Goal: Information Seeking & Learning: Understand process/instructions

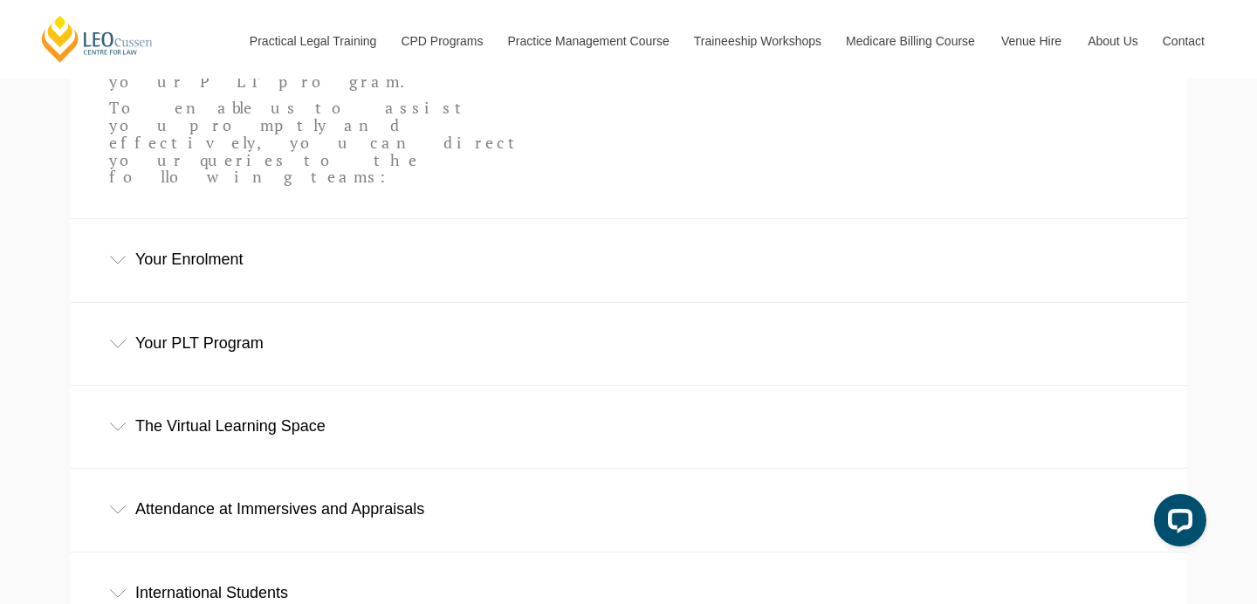
scroll to position [614, 0]
click at [137, 218] on div "Your Enrolment" at bounding box center [628, 258] width 1117 height 81
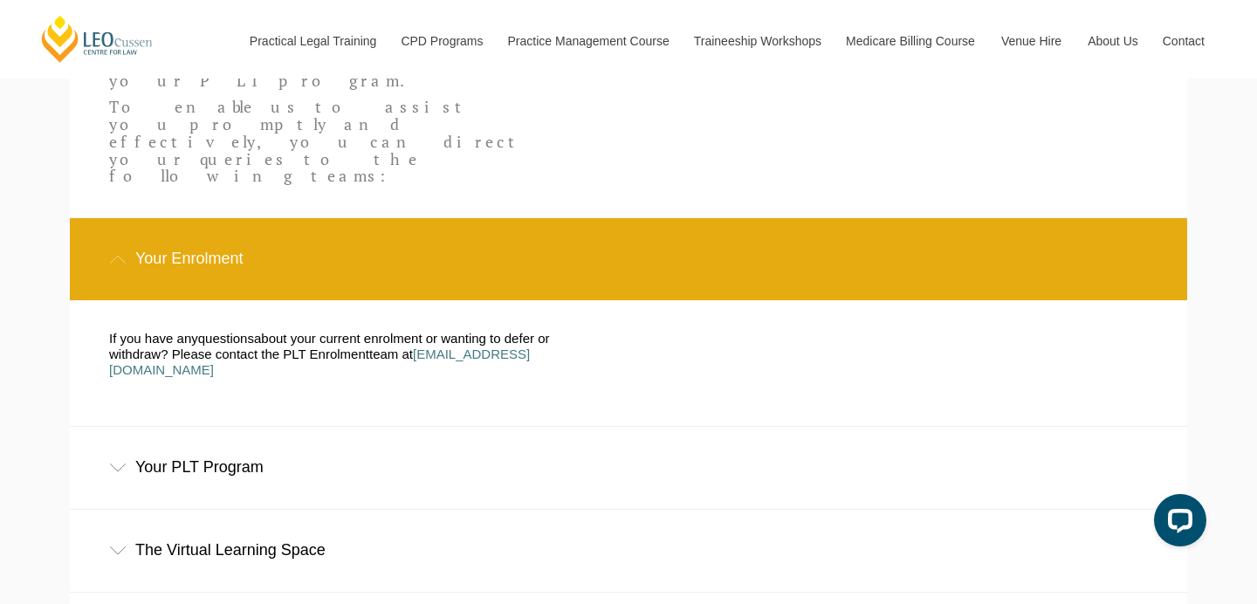
click at [137, 218] on div "Your Enrolment" at bounding box center [628, 258] width 1117 height 81
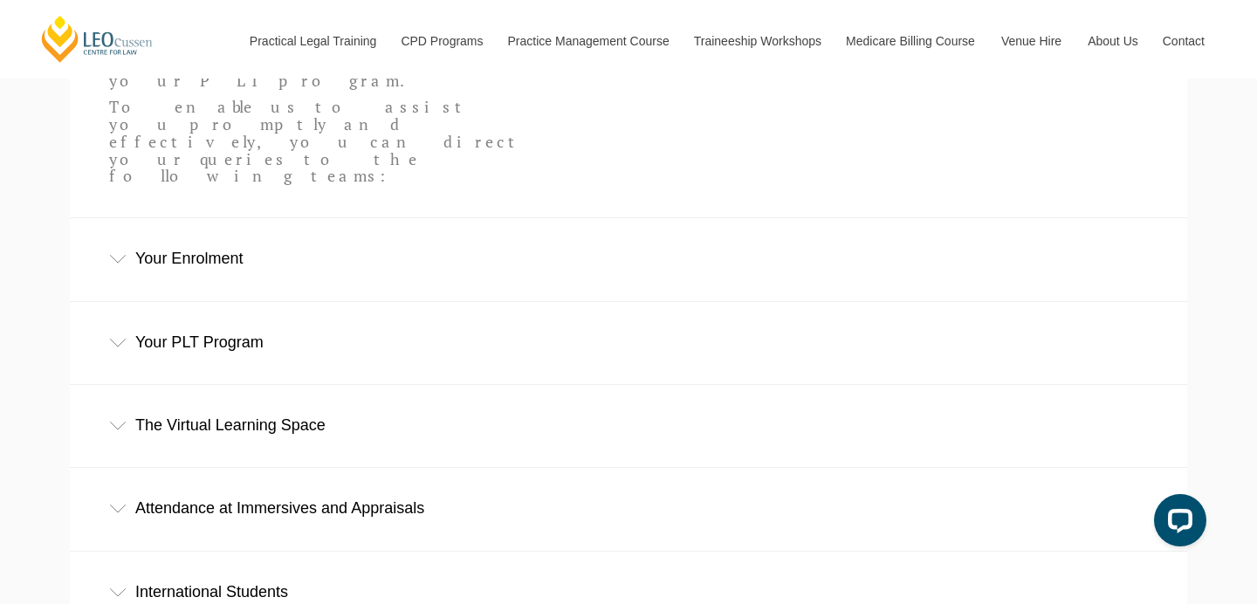
scroll to position [762, 0]
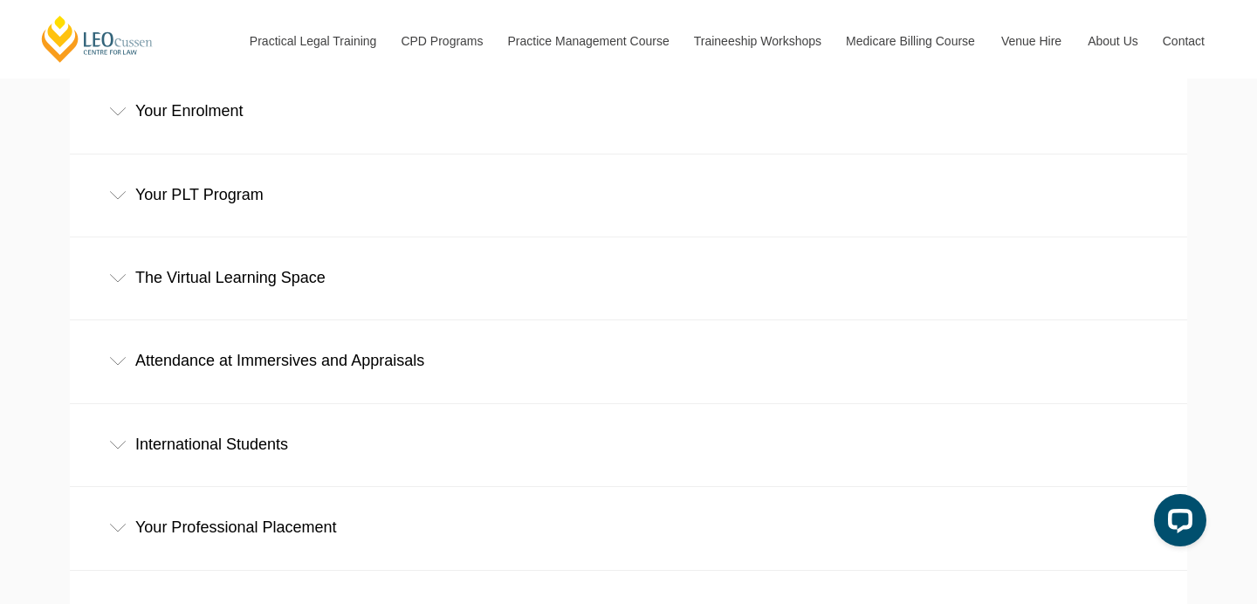
click at [113, 357] on icon at bounding box center [117, 361] width 17 height 9
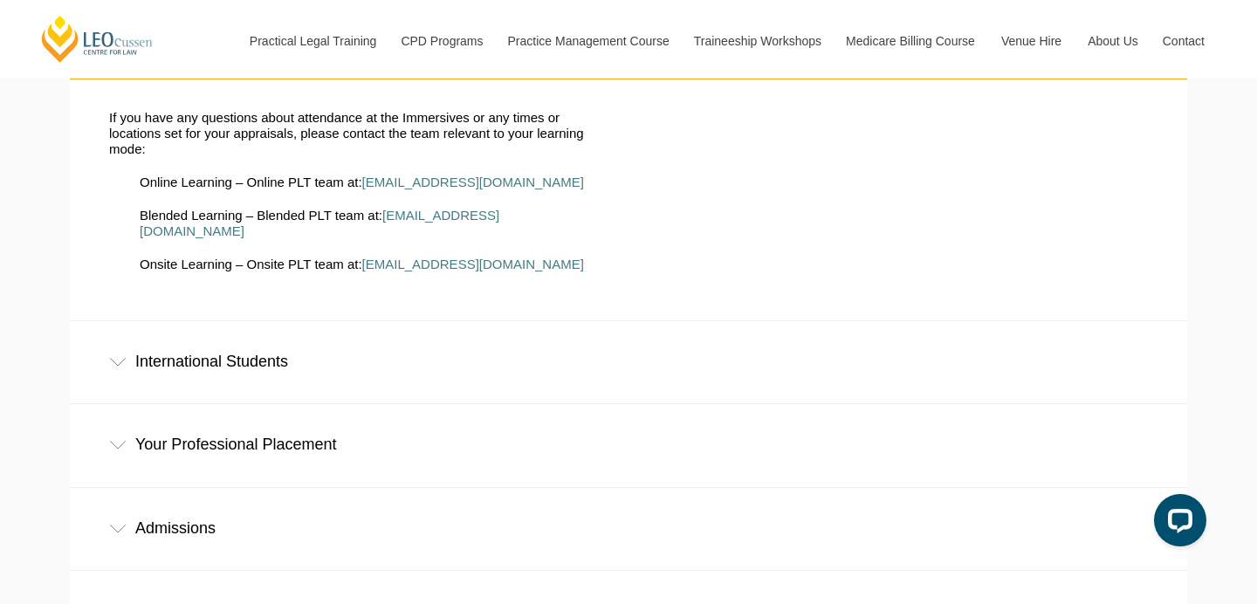
scroll to position [1350, 0]
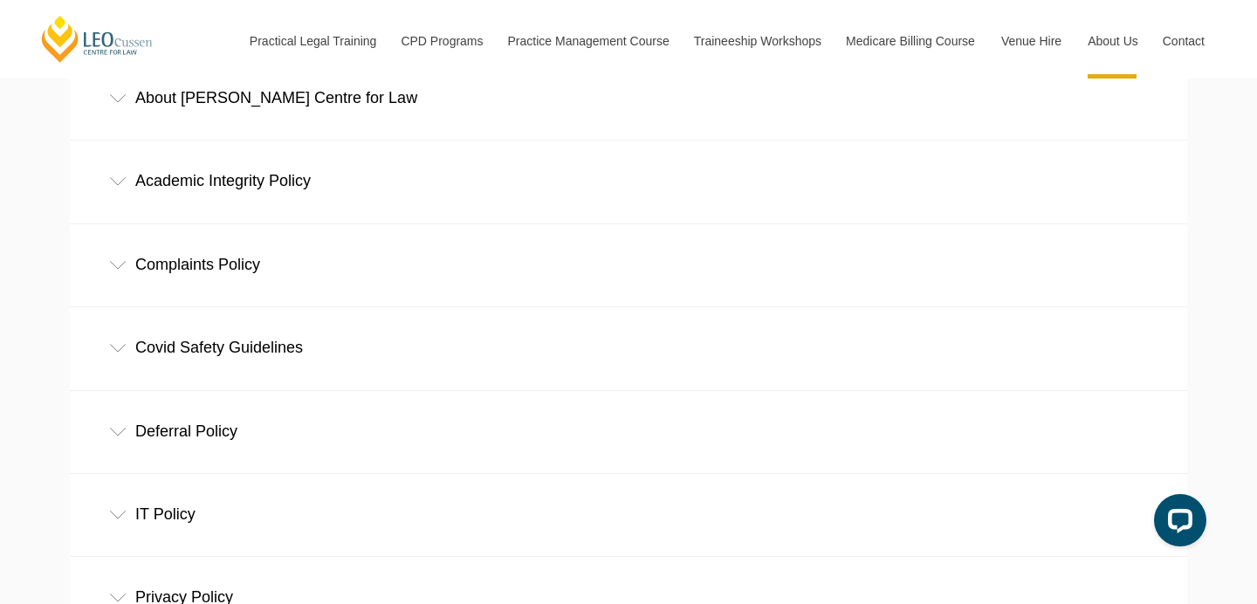
scroll to position [577, 0]
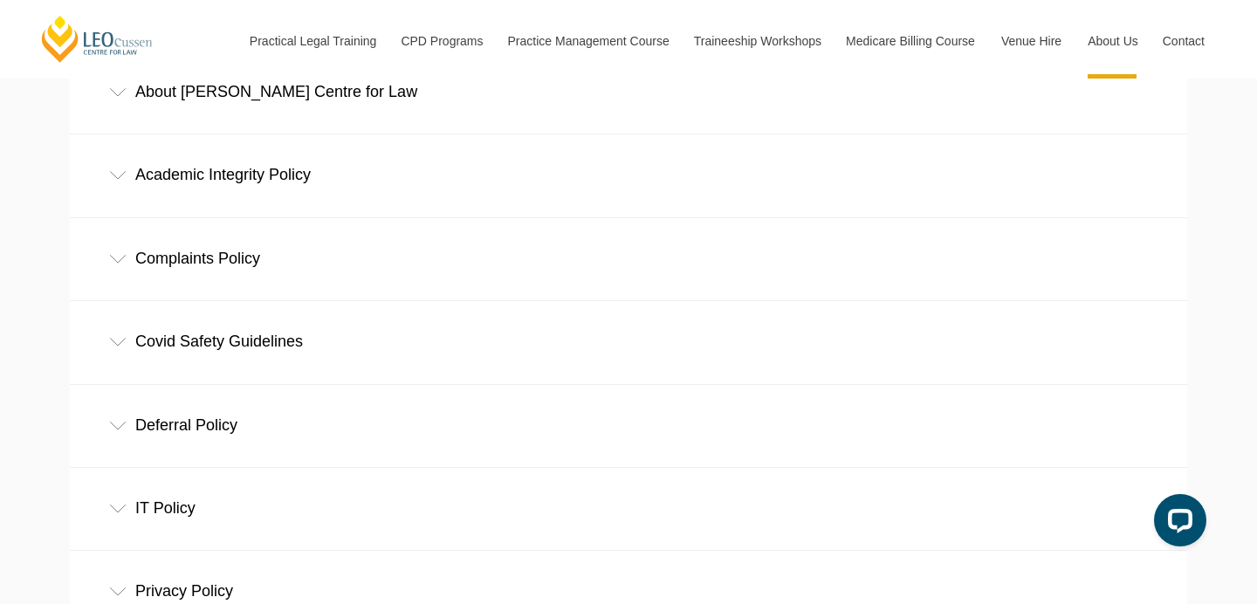
click at [127, 345] on div "Covid Safety Guidelines" at bounding box center [628, 341] width 1117 height 81
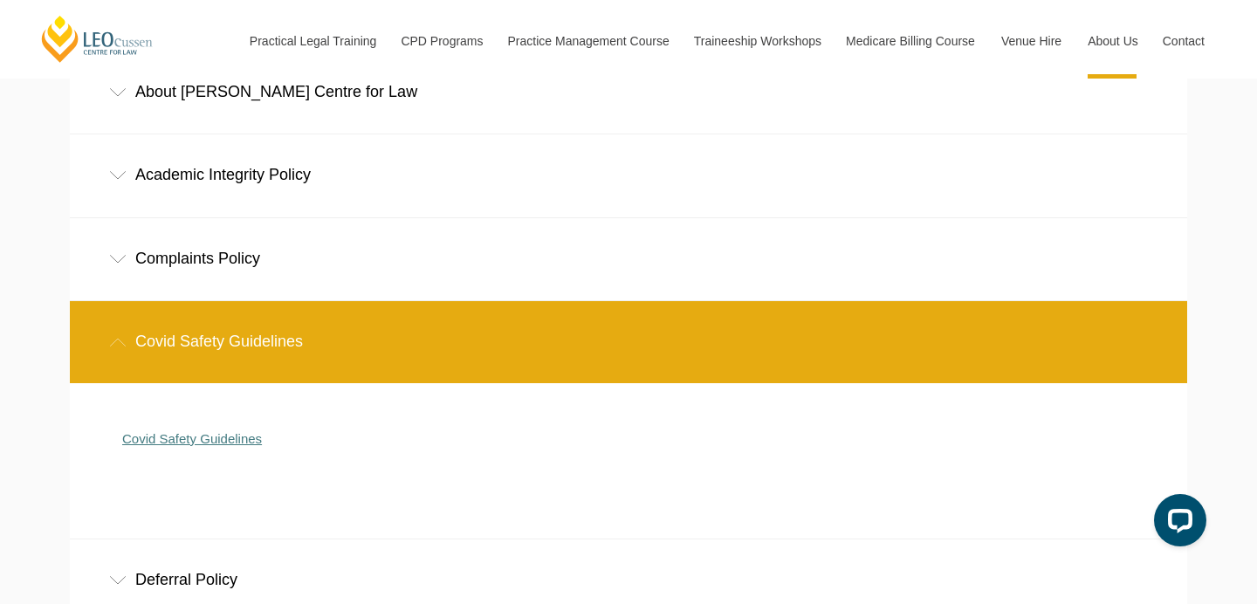
click at [164, 435] on link "Covid Safety Guidelines" at bounding box center [192, 438] width 140 height 15
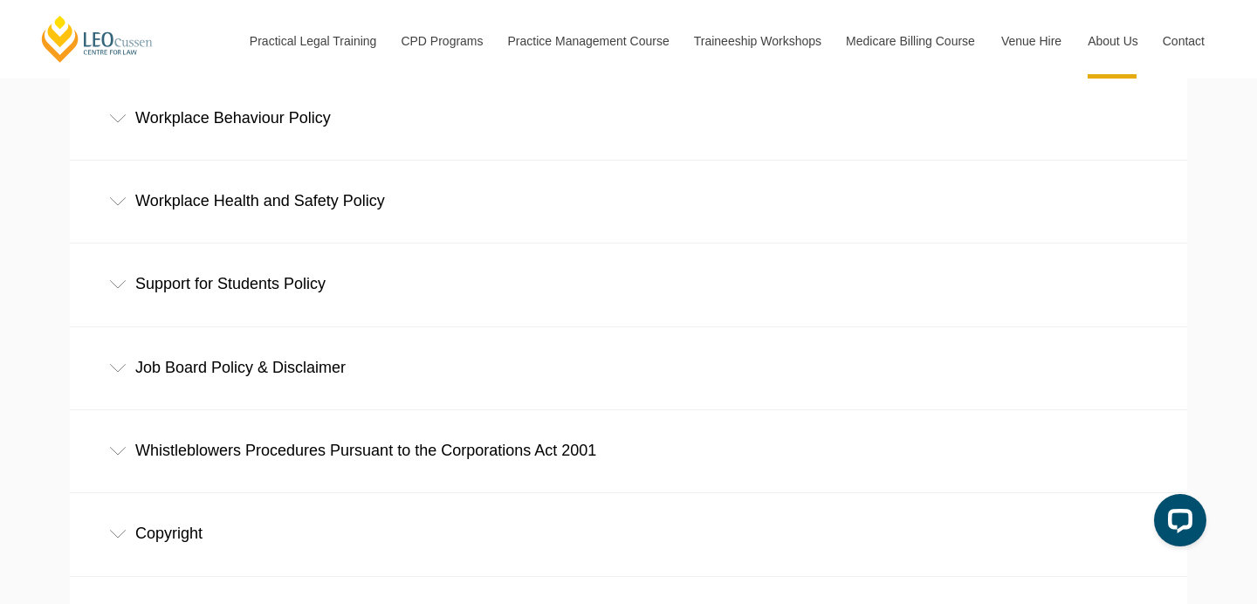
scroll to position [1242, 0]
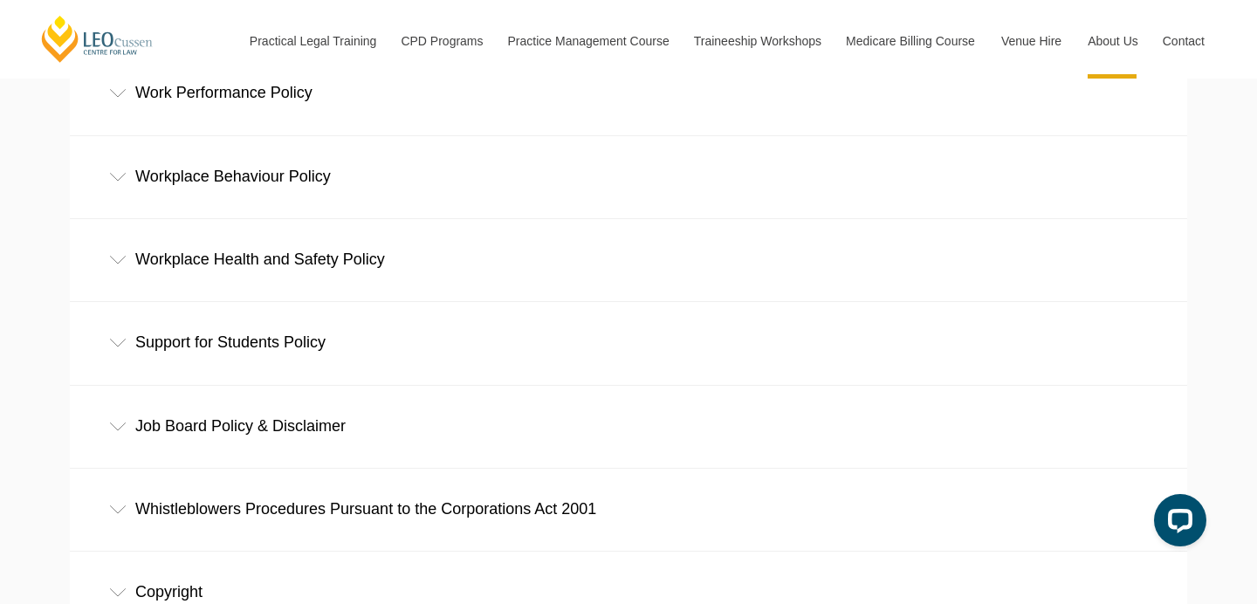
click at [123, 101] on div "Work Performance Policy" at bounding box center [628, 92] width 1117 height 81
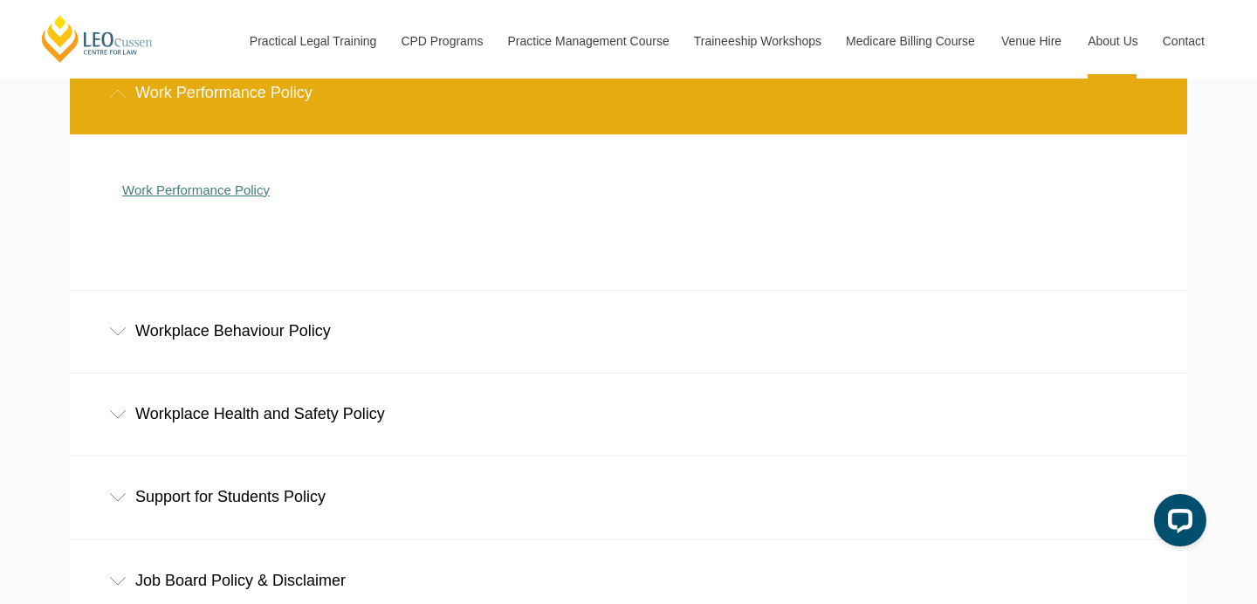
click at [177, 187] on link "Work Performance Policy" at bounding box center [196, 189] width 148 height 15
